Goal: Download file/media

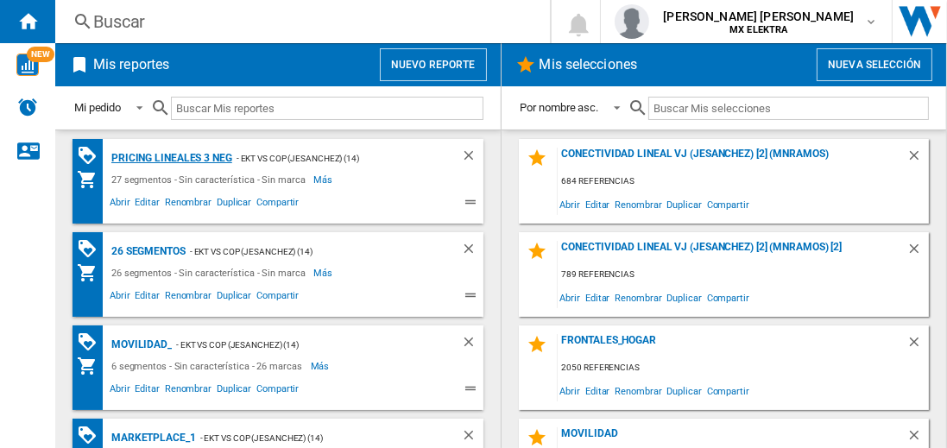
click at [171, 157] on div "Pricing lineales 3 neg" at bounding box center [169, 159] width 125 height 22
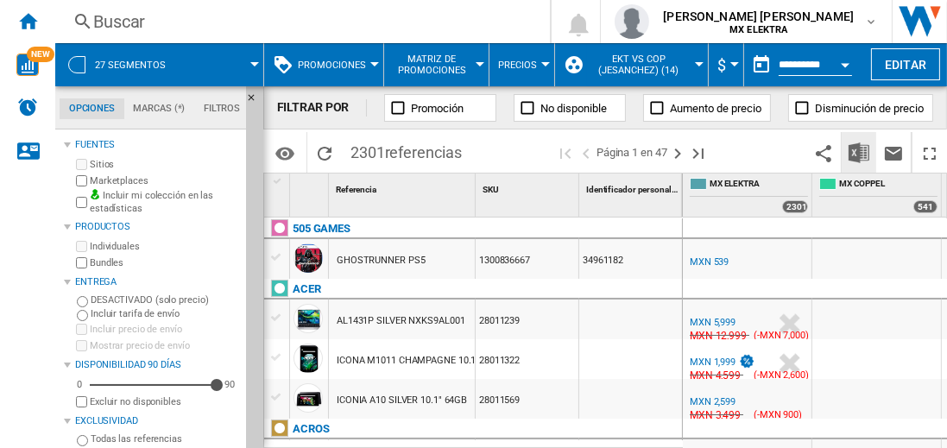
click at [860, 152] on img "Descargar en Excel" at bounding box center [859, 152] width 21 height 21
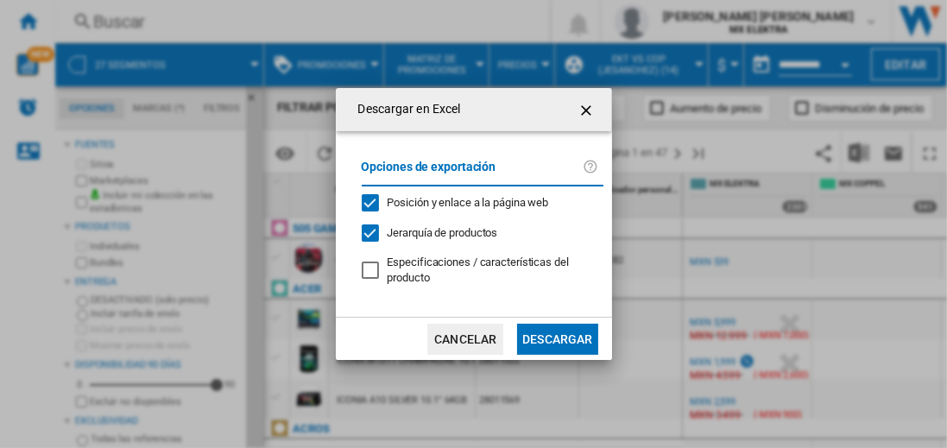
click at [557, 337] on button "Descargar" at bounding box center [557, 339] width 80 height 31
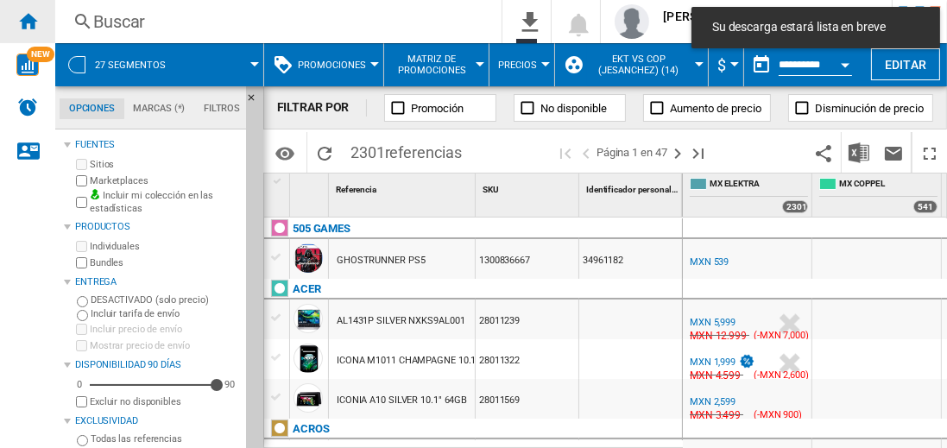
click at [28, 21] on ng-md-icon "Inicio" at bounding box center [27, 20] width 21 height 21
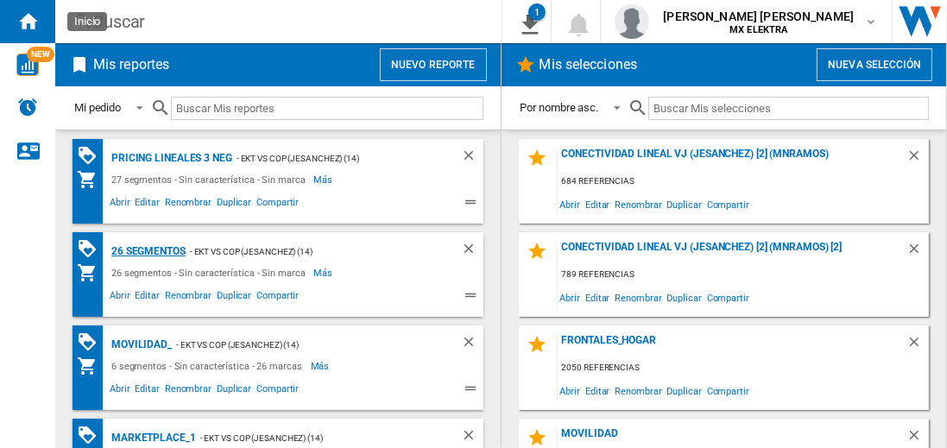
click at [149, 250] on div "26 segmentos" at bounding box center [146, 252] width 79 height 22
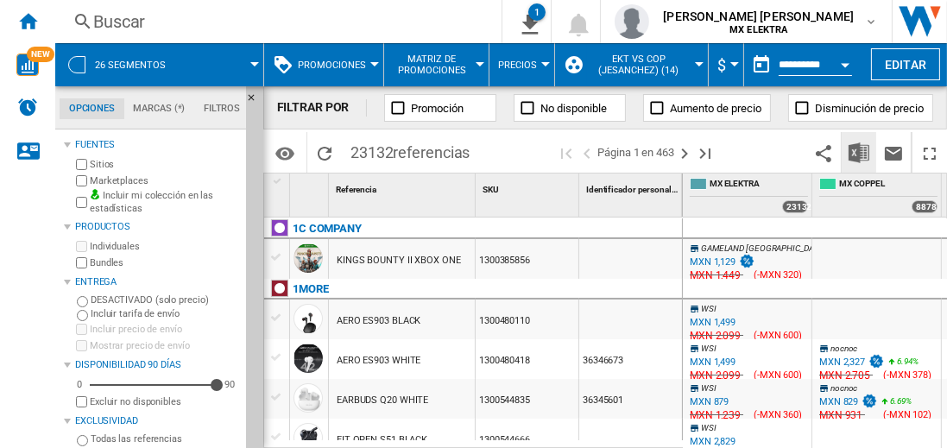
click at [860, 152] on img "Descargar en Excel" at bounding box center [859, 152] width 21 height 21
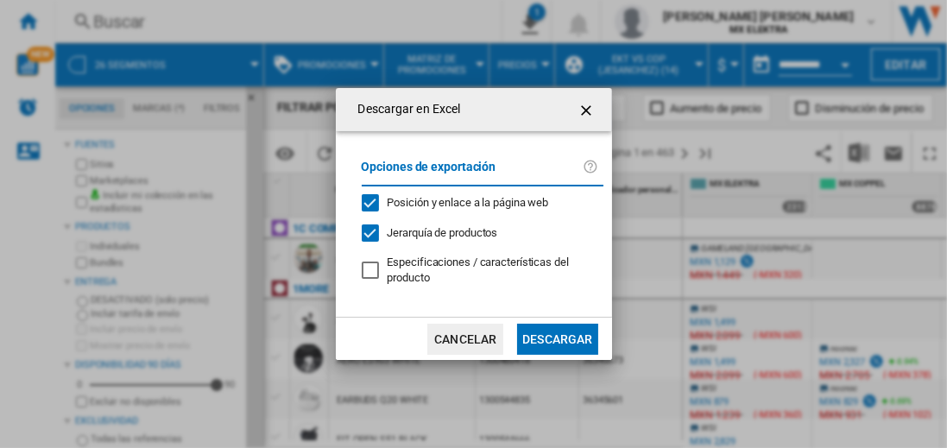
click at [557, 337] on button "Descargar" at bounding box center [557, 339] width 80 height 31
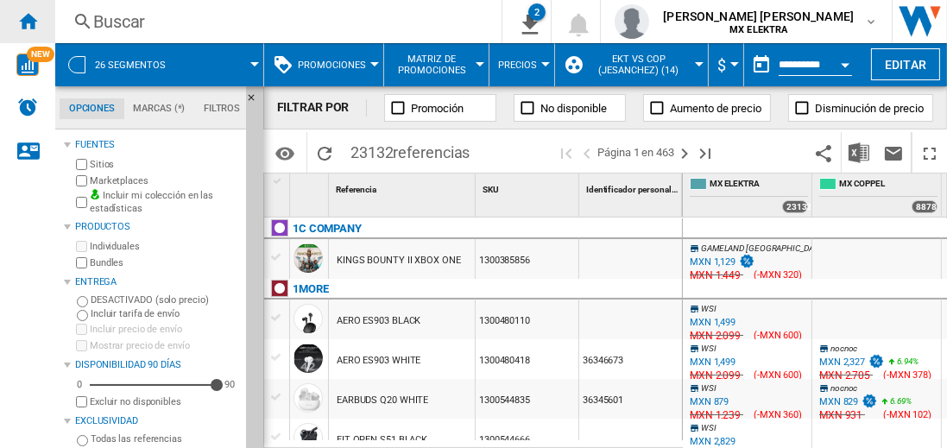
click at [28, 21] on ng-md-icon "Inicio" at bounding box center [27, 20] width 21 height 21
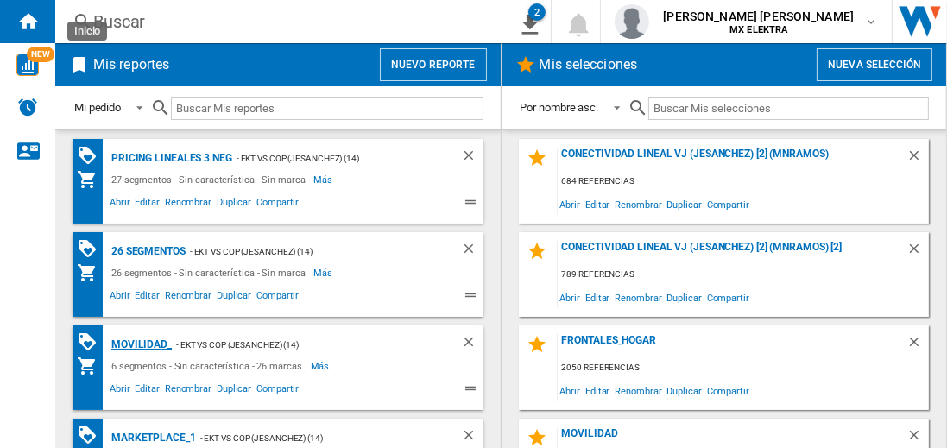
click at [138, 343] on div "MOVILIDAD_" at bounding box center [139, 345] width 65 height 22
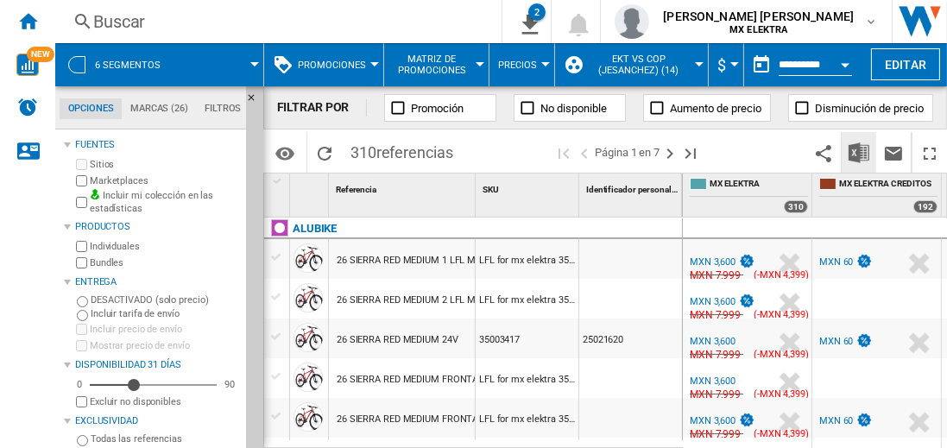
click at [860, 152] on img "Descargar en Excel" at bounding box center [859, 152] width 21 height 21
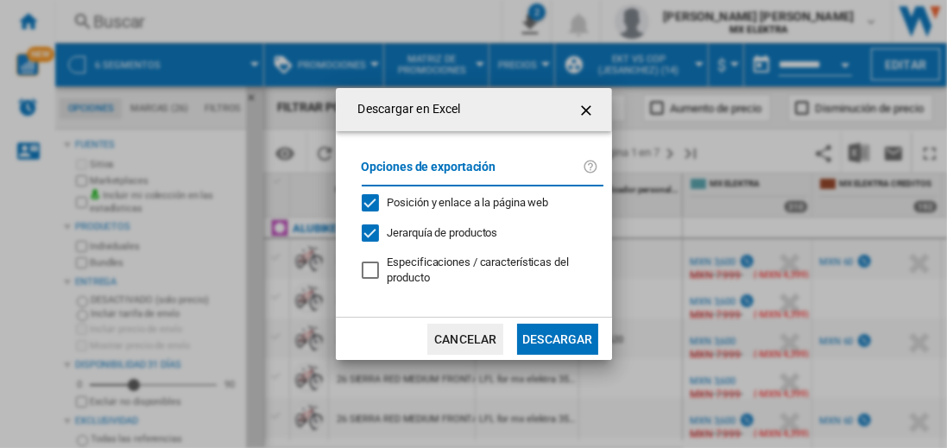
click at [557, 337] on button "Descargar" at bounding box center [557, 339] width 80 height 31
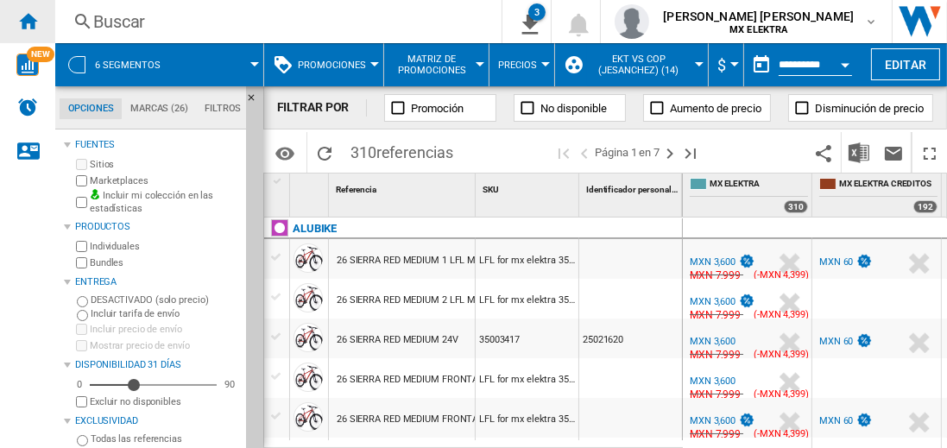
click at [28, 21] on ng-md-icon "Inicio" at bounding box center [27, 20] width 21 height 21
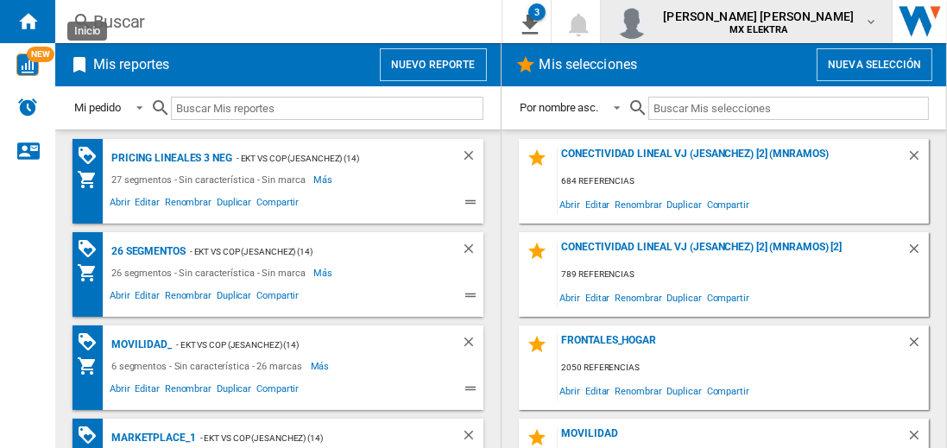
click at [775, 22] on span "[PERSON_NAME] [PERSON_NAME]" at bounding box center [758, 16] width 191 height 17
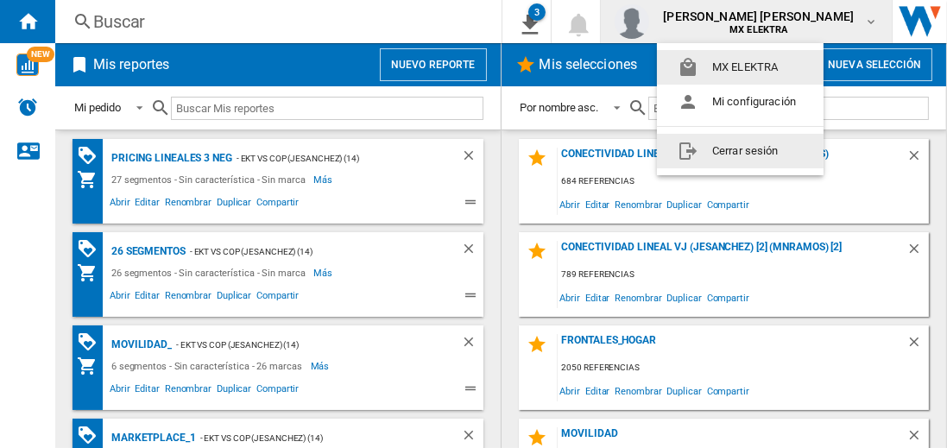
click at [740, 150] on button "Cerrar sesión" at bounding box center [740, 151] width 167 height 35
